Goal: Navigation & Orientation: Find specific page/section

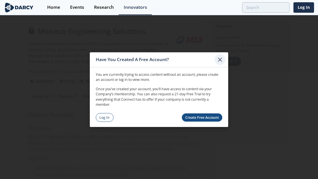
click at [218, 60] on icon at bounding box center [219, 59] width 7 height 7
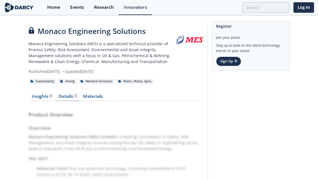
click at [67, 98] on div "Details Product overview, business model, technology and applications as added …" at bounding box center [67, 96] width 19 height 5
click at [53, 7] on div "Home" at bounding box center [53, 7] width 13 height 5
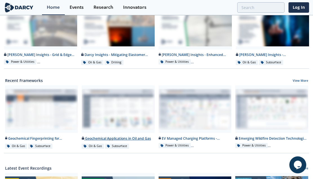
scroll to position [103, 0]
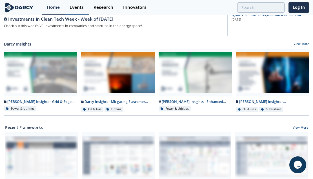
click at [78, 7] on div "Events" at bounding box center [77, 7] width 14 height 5
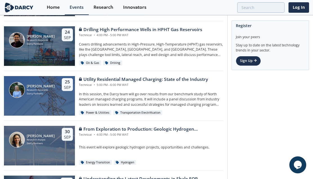
scroll to position [596, 0]
